Goal: Task Accomplishment & Management: Use online tool/utility

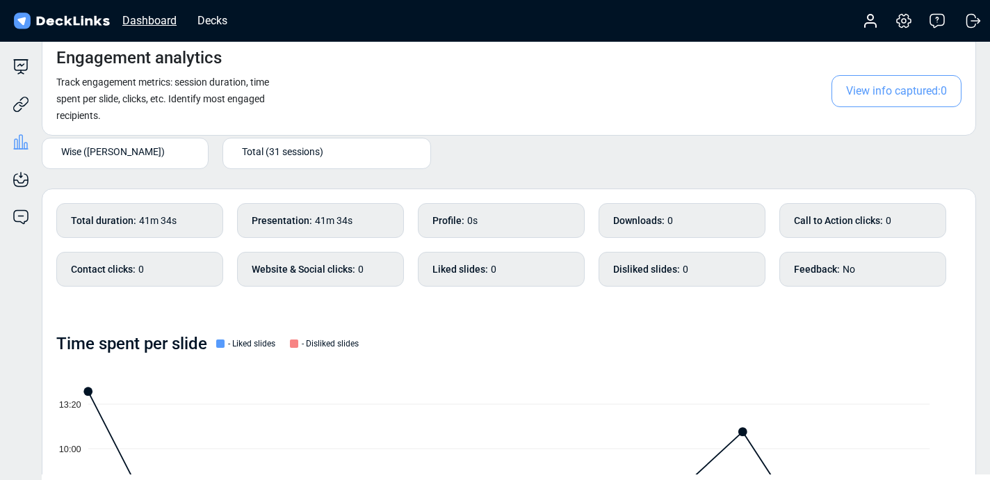
click at [157, 19] on div "Dashboard" at bounding box center [149, 20] width 68 height 17
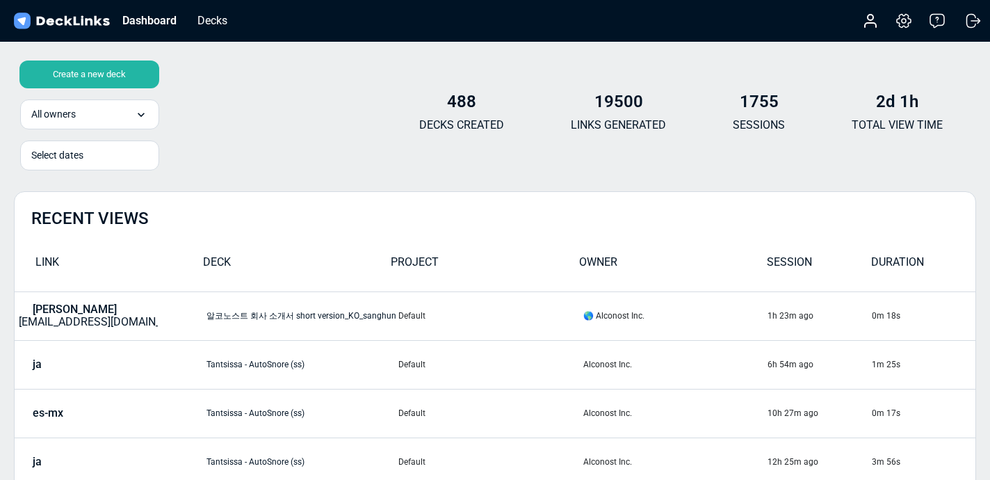
click at [110, 69] on div "Create a new deck" at bounding box center [89, 74] width 140 height 28
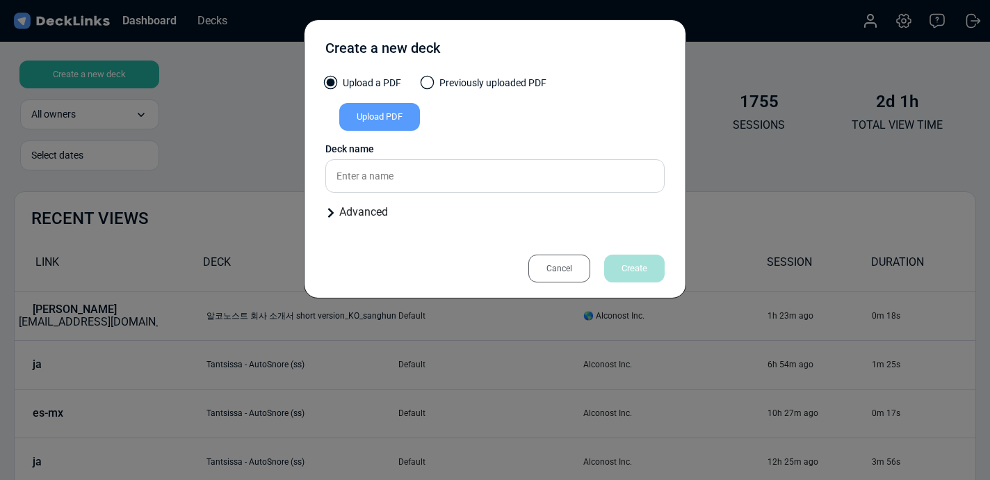
click at [416, 129] on div "Upload PDF" at bounding box center [379, 117] width 81 height 28
click at [0, 0] on input "Upload PDF" at bounding box center [0, 0] width 0 height 0
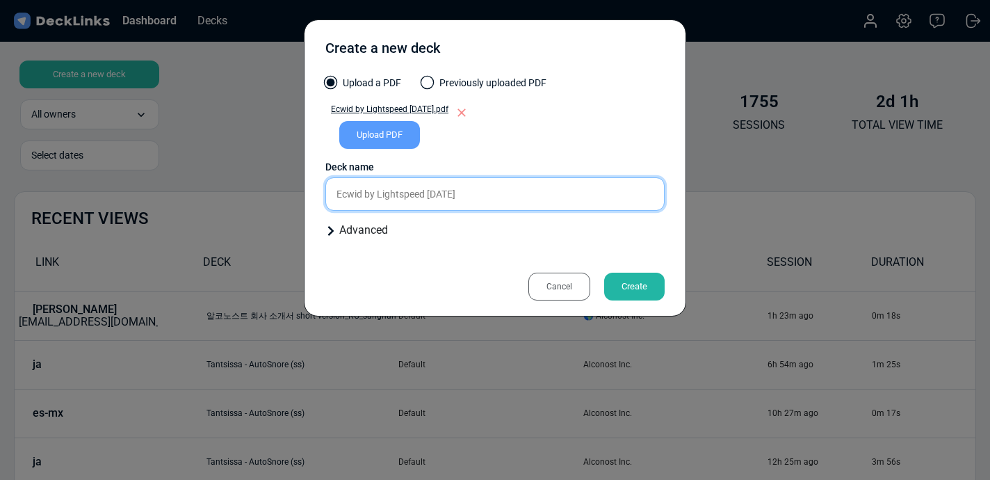
click at [518, 197] on input "Ecwid by Lightspeed [DATE]" at bounding box center [494, 193] width 339 height 33
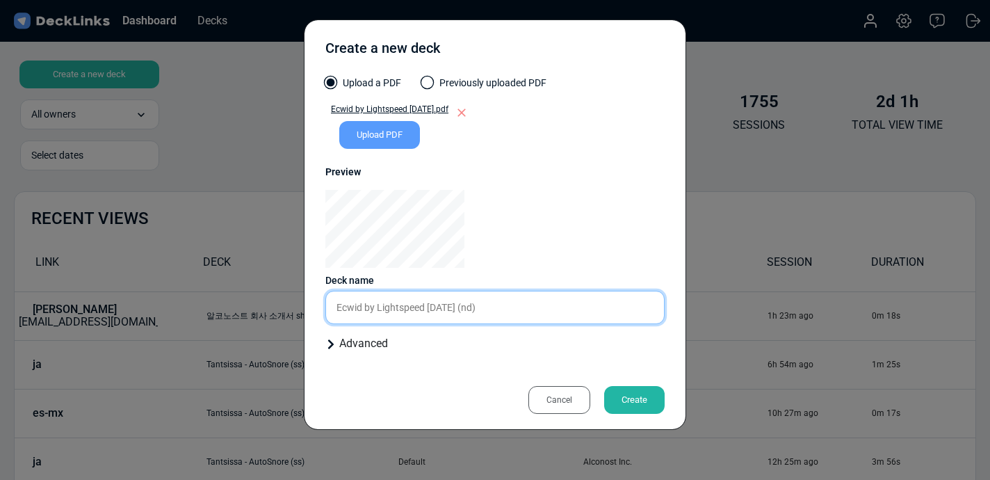
type input "Ecwid by Lightspeed [DATE] (nd)"
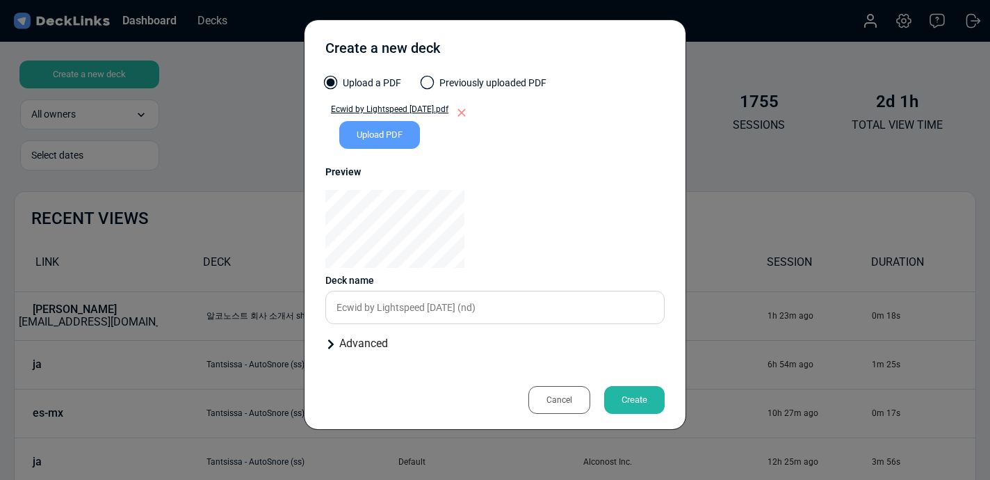
click at [637, 407] on div "Create" at bounding box center [634, 400] width 60 height 28
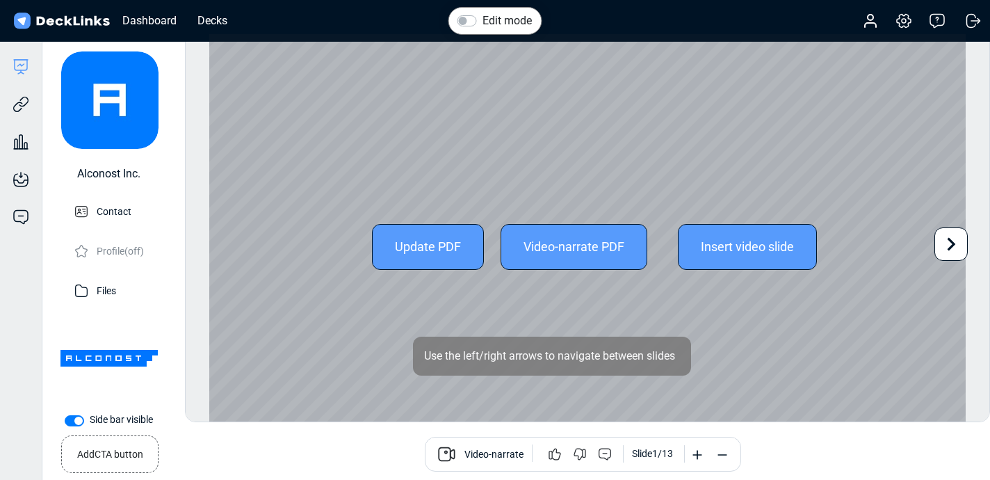
click at [956, 239] on icon at bounding box center [950, 244] width 26 height 26
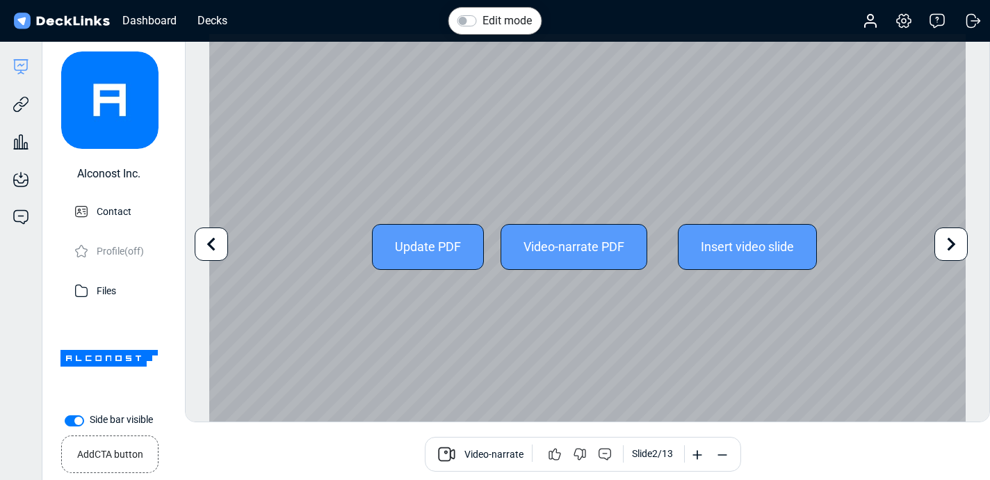
click at [947, 241] on icon at bounding box center [950, 244] width 26 height 26
click at [947, 243] on icon at bounding box center [950, 244] width 26 height 26
click at [947, 243] on div "Update PDF Video-narrate PDF Insert video slide Use the left/right arrows to na…" at bounding box center [587, 246] width 756 height 425
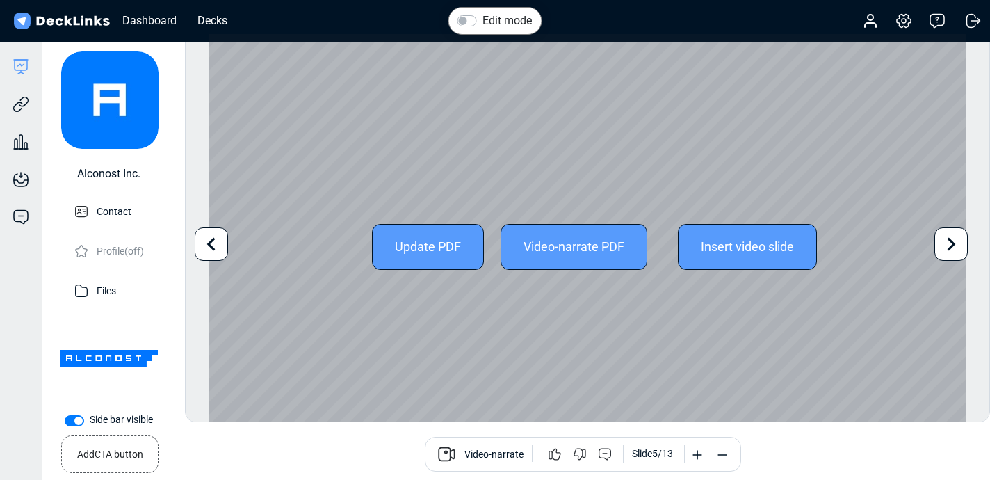
click at [951, 245] on icon at bounding box center [951, 244] width 8 height 13
click at [951, 245] on div "Update PDF Video-narrate PDF Insert video slide Use the left/right arrows to na…" at bounding box center [587, 246] width 756 height 425
click at [951, 249] on icon at bounding box center [950, 244] width 26 height 26
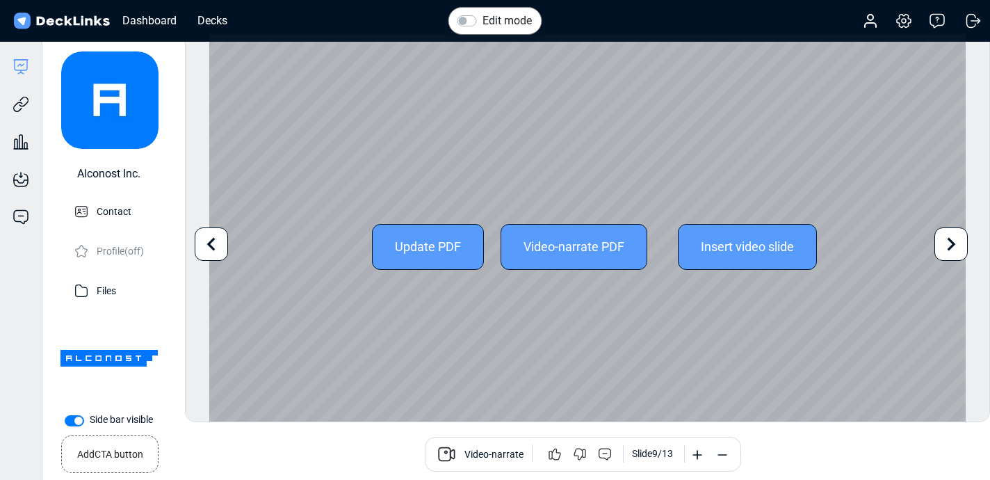
click at [951, 249] on icon at bounding box center [950, 244] width 26 height 26
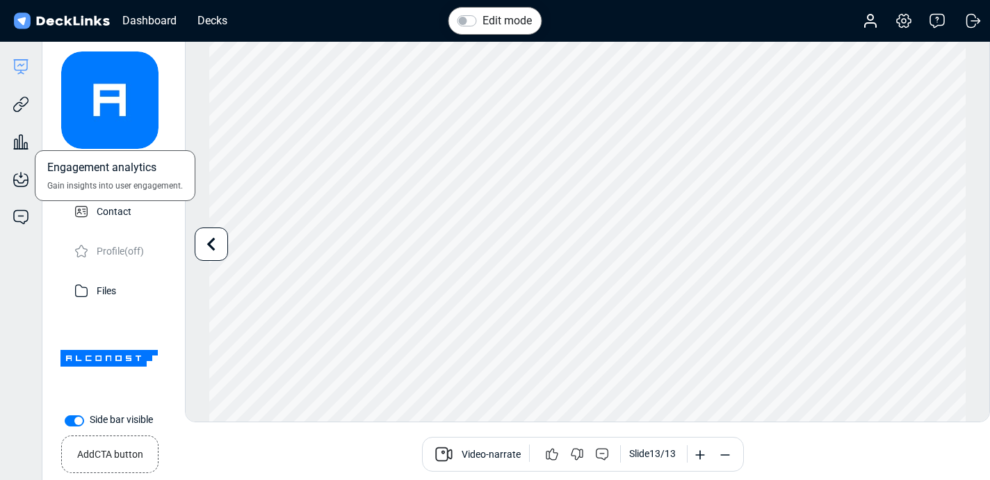
click at [17, 115] on div "Engagement analytics Gain insights into user engagement." at bounding box center [21, 132] width 42 height 38
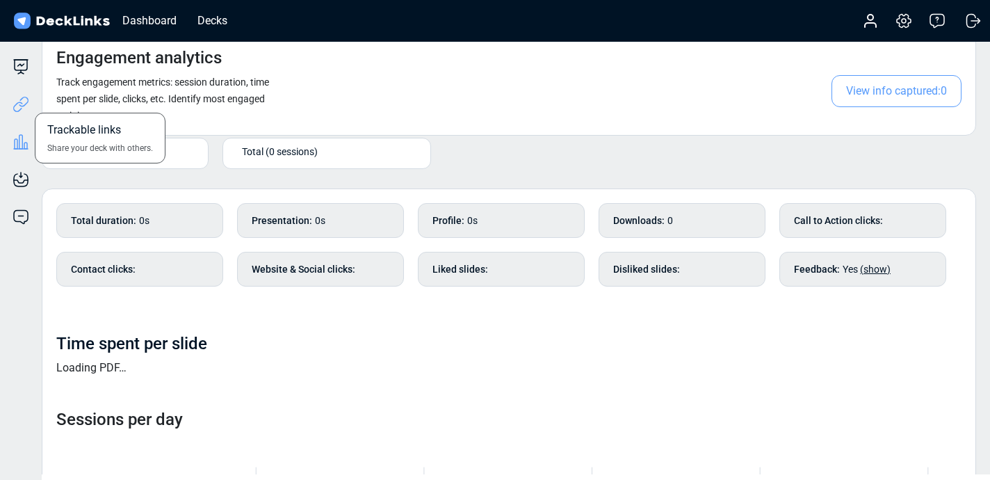
click at [18, 108] on icon at bounding box center [21, 104] width 17 height 17
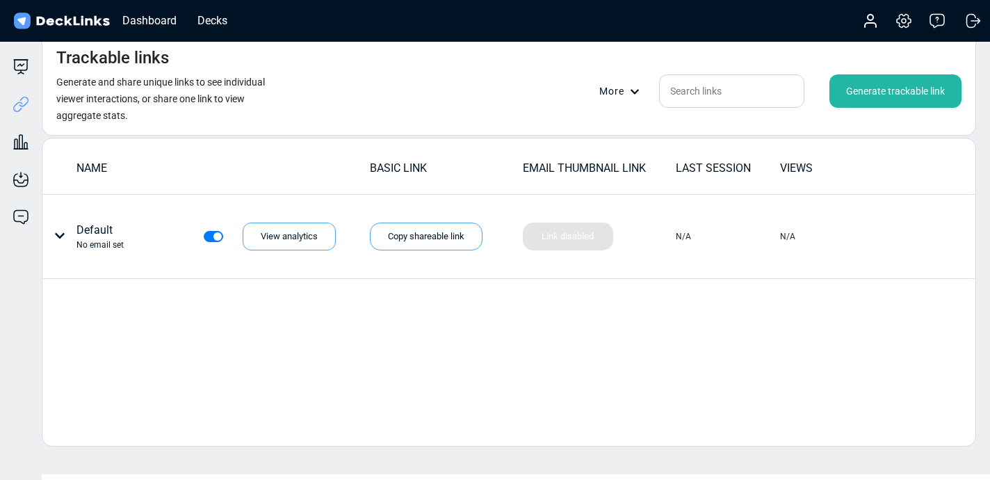
click at [909, 98] on div "Generate trackable link" at bounding box center [895, 90] width 132 height 33
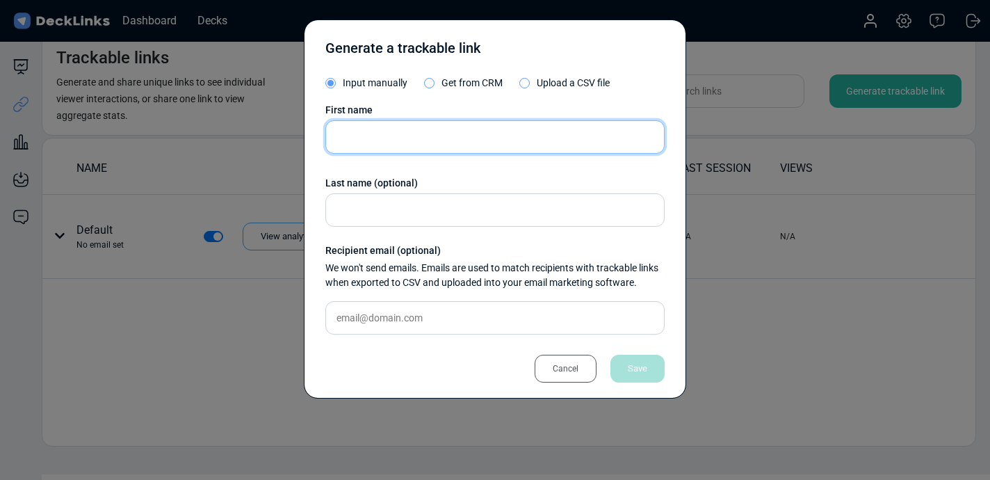
click at [391, 136] on input "text" at bounding box center [494, 136] width 339 height 33
click at [468, 133] on input "Ecwid" at bounding box center [494, 136] width 339 height 33
paste input "[PERSON_NAME]"
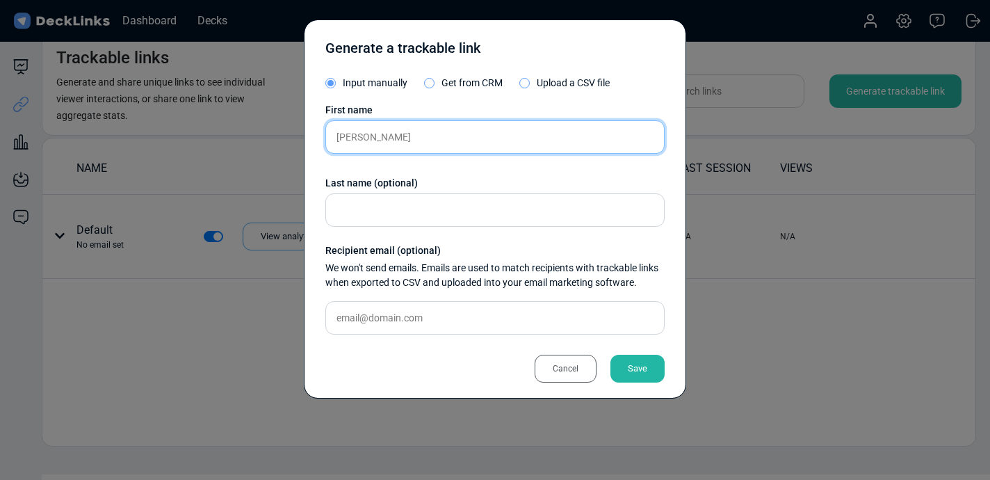
type input "[PERSON_NAME]"
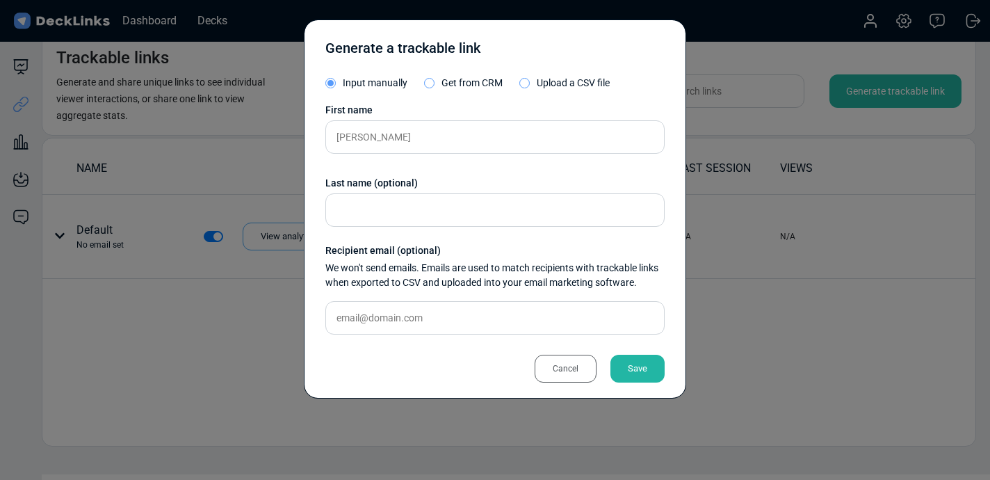
click at [630, 363] on div "Save" at bounding box center [637, 368] width 54 height 28
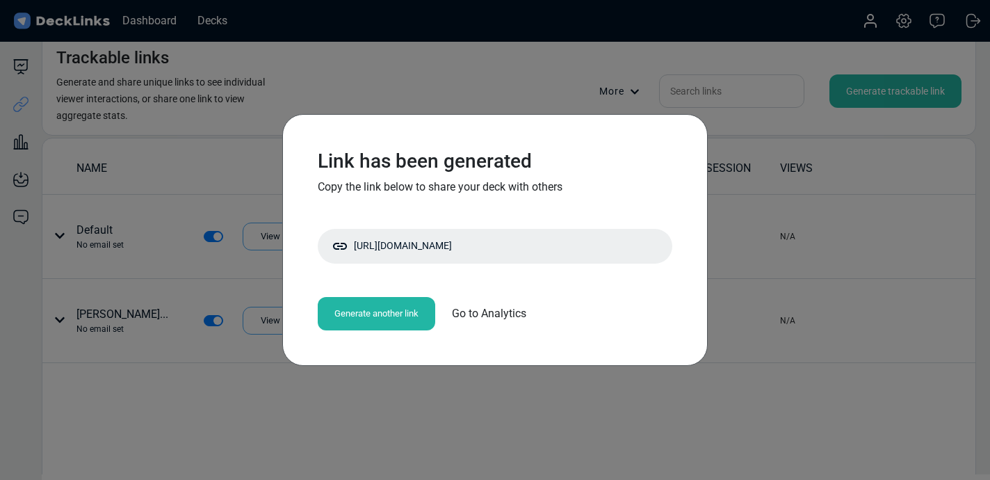
click at [392, 311] on div "Generate another link" at bounding box center [376, 313] width 117 height 33
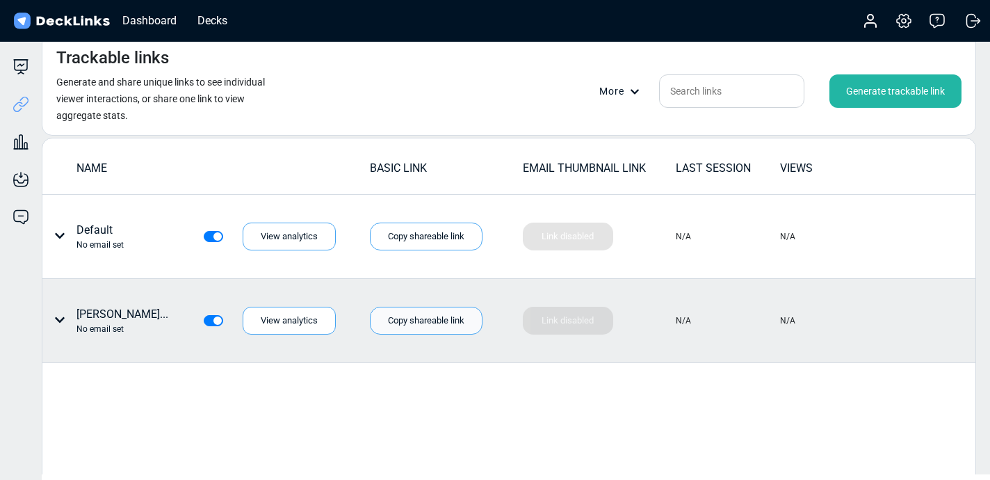
click at [392, 322] on div "Copy shareable link" at bounding box center [426, 320] width 113 height 28
